Goal: Check status

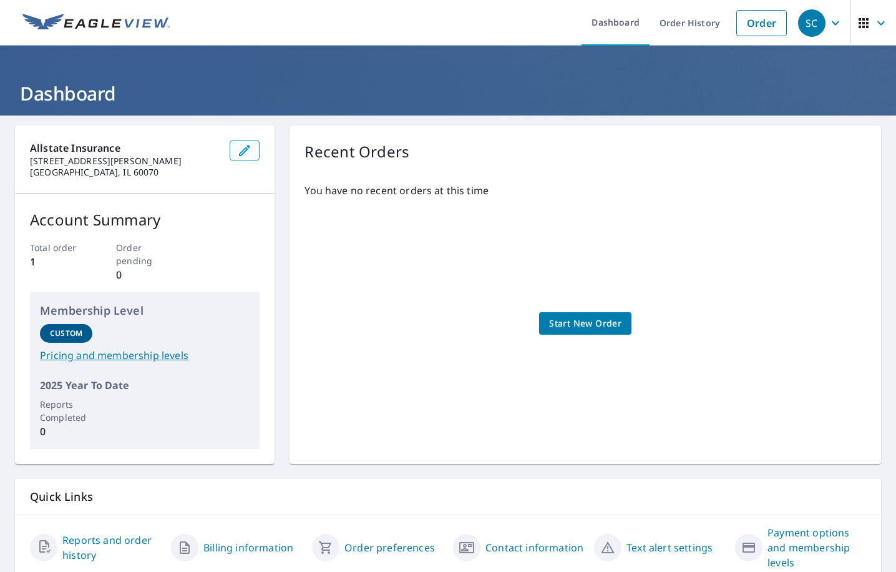
click at [487, 222] on div "You have no recent orders at this time Start New Order" at bounding box center [586, 311] width 562 height 276
click at [687, 20] on link "Order History" at bounding box center [690, 23] width 81 height 46
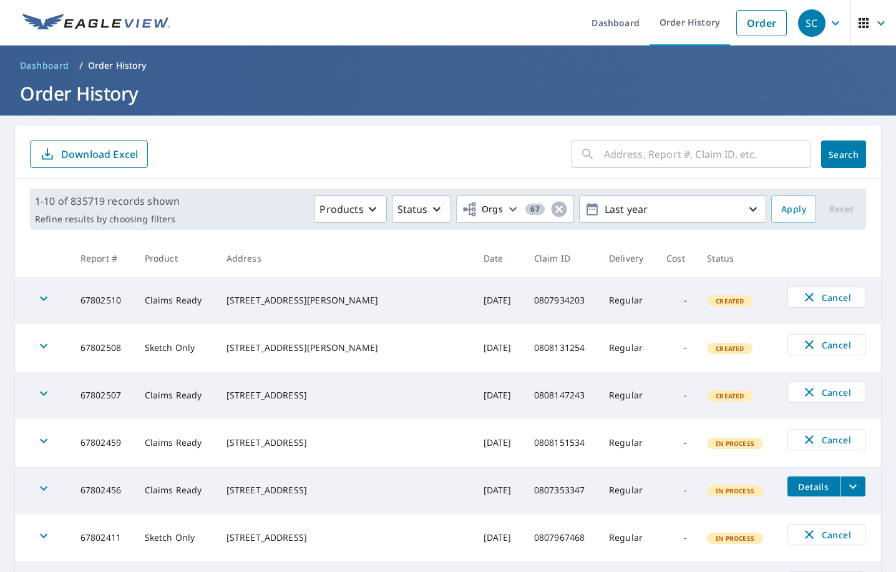
click at [655, 157] on input "text" at bounding box center [707, 154] width 207 height 35
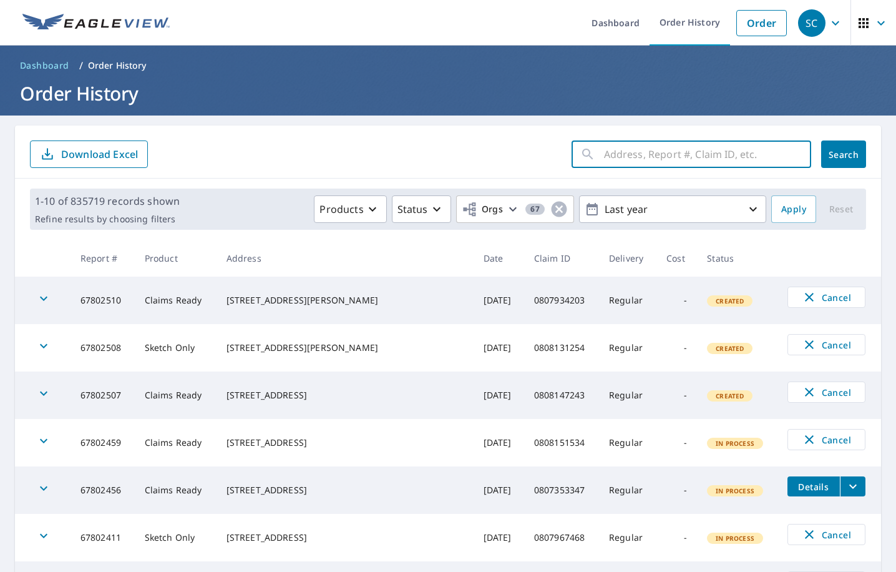
paste input "799921035"
type input "799921035"
click at [833, 150] on span "Search" at bounding box center [843, 155] width 25 height 12
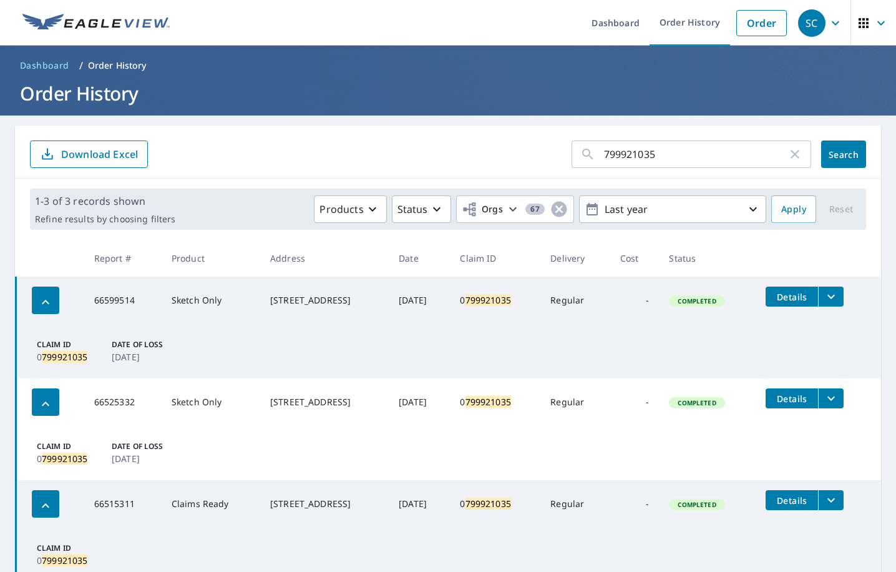
scroll to position [52, 0]
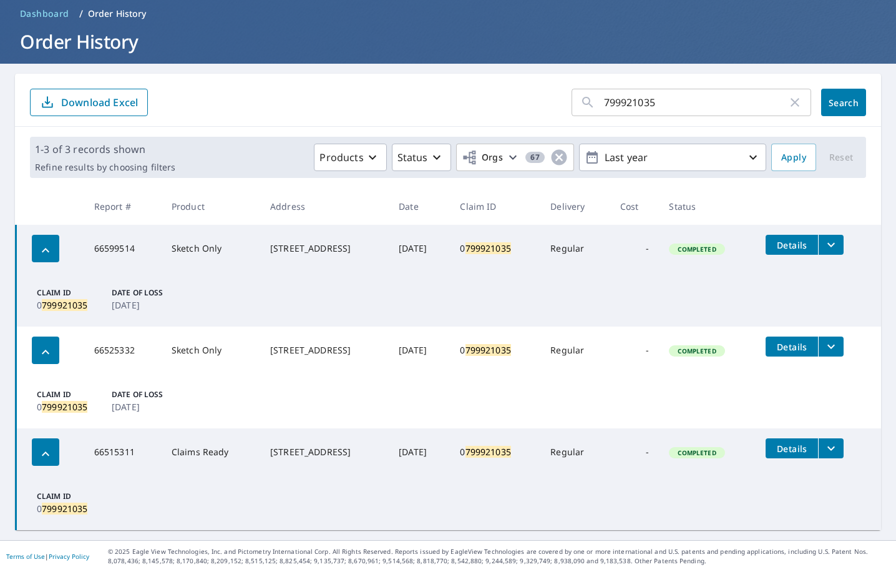
click at [248, 160] on div "Products Status Orgs 67 Last year" at bounding box center [473, 157] width 586 height 27
click at [835, 247] on icon "filesDropdownBtn-66599514" at bounding box center [831, 244] width 15 height 15
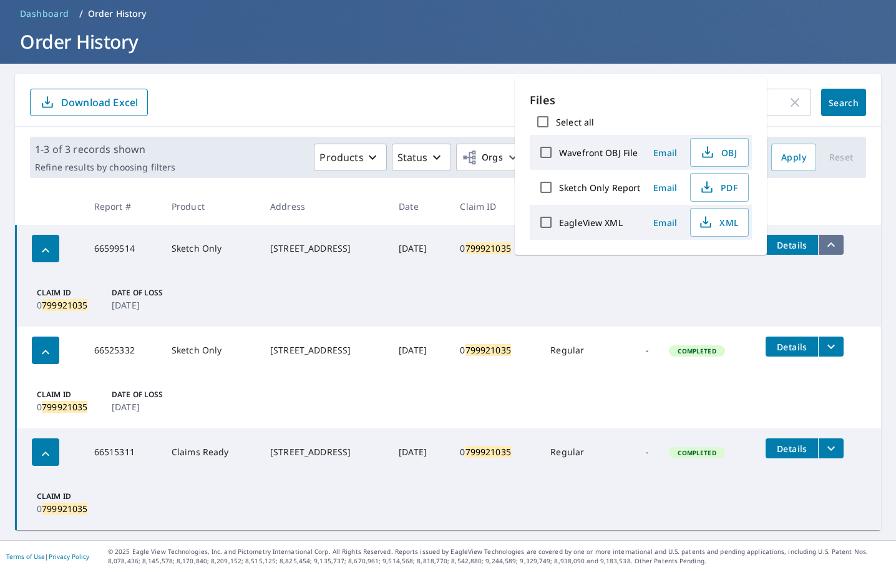
click at [835, 247] on icon "filesDropdownBtn-66599514" at bounding box center [831, 244] width 15 height 15
